Goal: Task Accomplishment & Management: Manage account settings

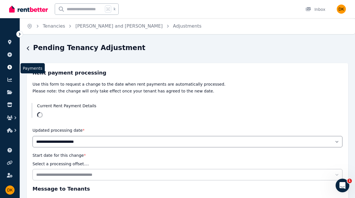
click at [11, 70] on link at bounding box center [10, 67] width 11 height 9
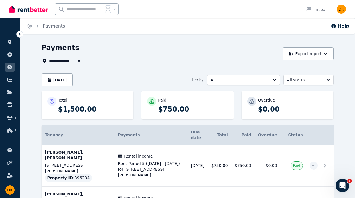
scroll to position [39, 0]
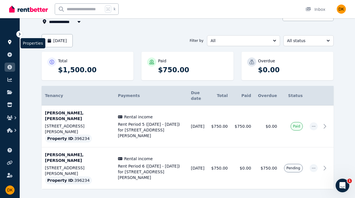
click at [10, 44] on icon at bounding box center [9, 42] width 3 height 5
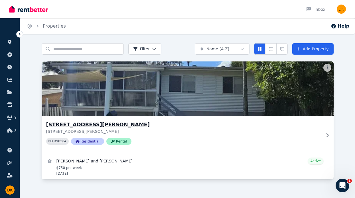
click at [147, 142] on div "PID 396234 Residential Rental" at bounding box center [183, 141] width 275 height 7
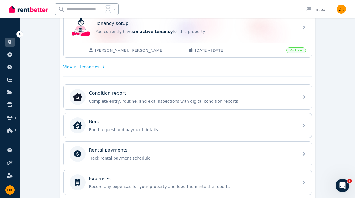
scroll to position [148, 0]
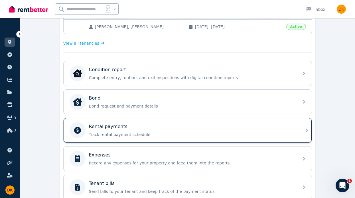
click at [138, 132] on p "Track rental payment schedule" at bounding box center [192, 135] width 206 height 6
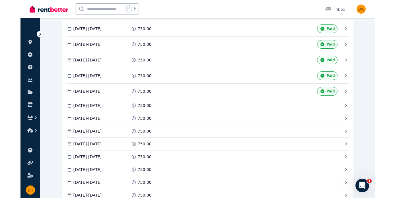
scroll to position [112, 0]
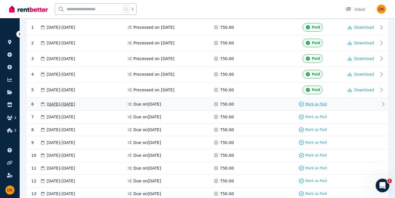
click at [262, 105] on span "Mark as Paid" at bounding box center [317, 104] width 22 height 5
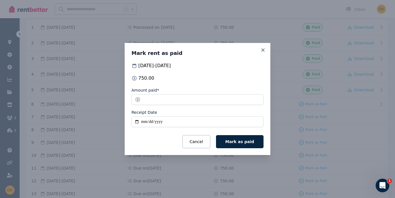
click at [162, 128] on fieldset "Amount paid* ****** Receipt Date" at bounding box center [198, 108] width 132 height 42
click at [164, 121] on input "Receipt Date" at bounding box center [198, 122] width 132 height 11
click at [144, 122] on input "Receipt Date" at bounding box center [198, 122] width 132 height 11
type input "**********"
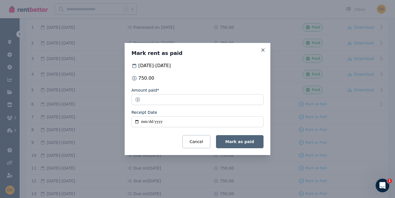
click at [244, 144] on button "Mark as paid" at bounding box center [240, 141] width 48 height 13
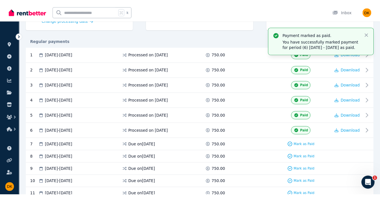
scroll to position [87, 0]
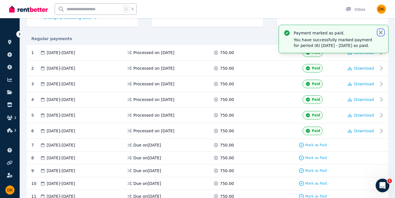
click at [262, 34] on icon "button" at bounding box center [381, 33] width 6 height 6
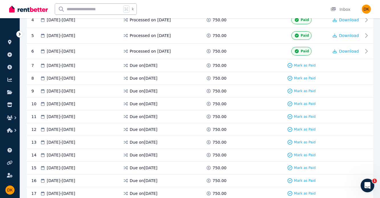
scroll to position [166, 0]
